Goal: Browse casually

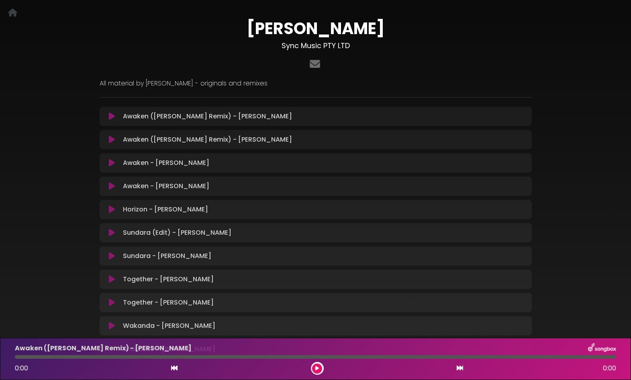
scroll to position [36, 0]
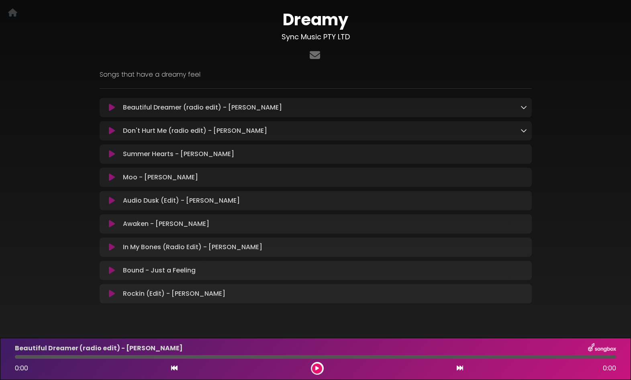
scroll to position [59, 0]
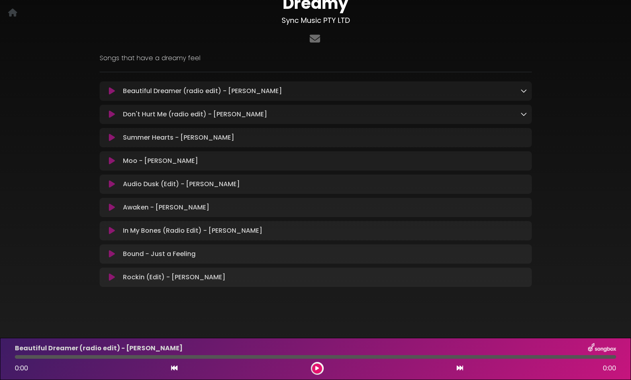
click at [523, 91] on icon at bounding box center [524, 91] width 6 height 6
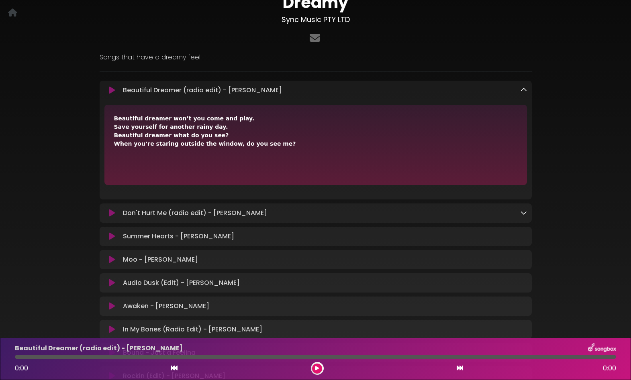
click at [523, 91] on icon at bounding box center [524, 90] width 6 height 6
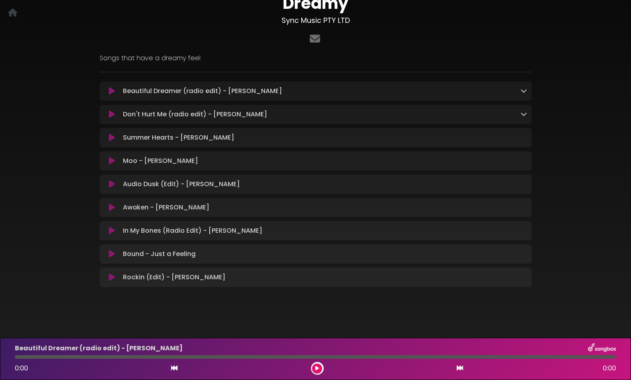
click at [523, 115] on icon at bounding box center [524, 114] width 6 height 6
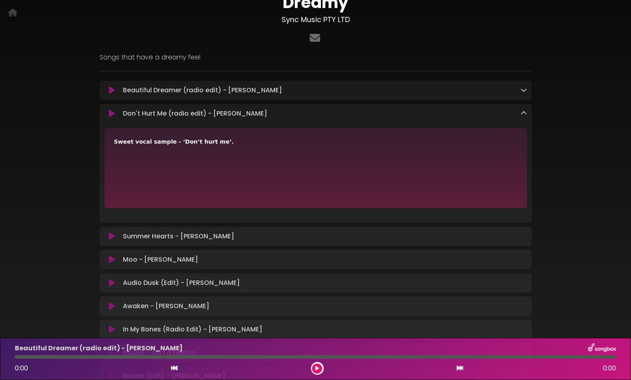
click at [523, 115] on icon at bounding box center [524, 113] width 6 height 6
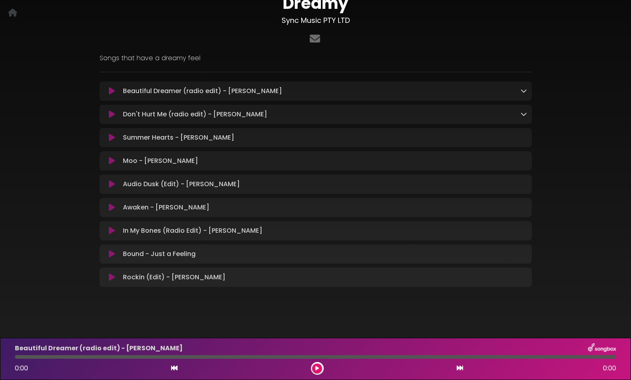
scroll to position [0, 0]
